Goal: Transaction & Acquisition: Purchase product/service

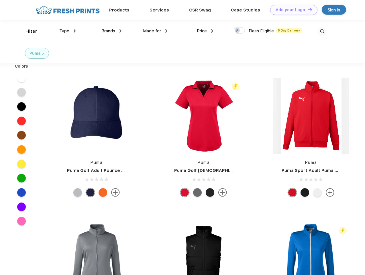
click at [292, 10] on link "Add your Logo Design Tool" at bounding box center [294, 10] width 47 height 10
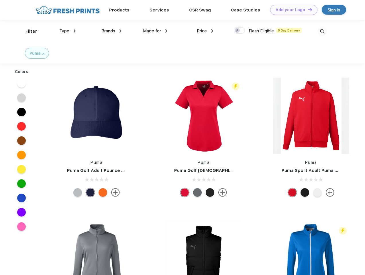
click at [0, 0] on div "Design Tool" at bounding box center [0, 0] width 0 height 0
click at [308, 9] on link "Add your Logo Design Tool" at bounding box center [294, 10] width 47 height 10
click at [28, 31] on div "Filter" at bounding box center [32, 31] width 12 height 7
click at [68, 31] on span "Type" at bounding box center [64, 30] width 10 height 5
click at [112, 31] on span "Brands" at bounding box center [109, 30] width 14 height 5
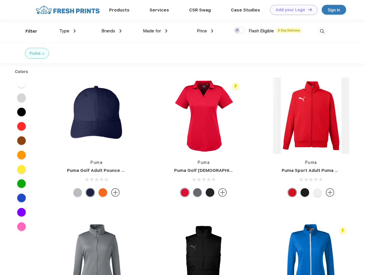
click at [155, 31] on span "Made for" at bounding box center [152, 30] width 18 height 5
click at [205, 31] on span "Price" at bounding box center [202, 30] width 10 height 5
click at [240, 31] on div at bounding box center [239, 30] width 11 height 6
click at [238, 31] on input "checkbox" at bounding box center [236, 29] width 4 height 4
click at [322, 31] on img at bounding box center [322, 31] width 9 height 9
